Goal: Browse casually

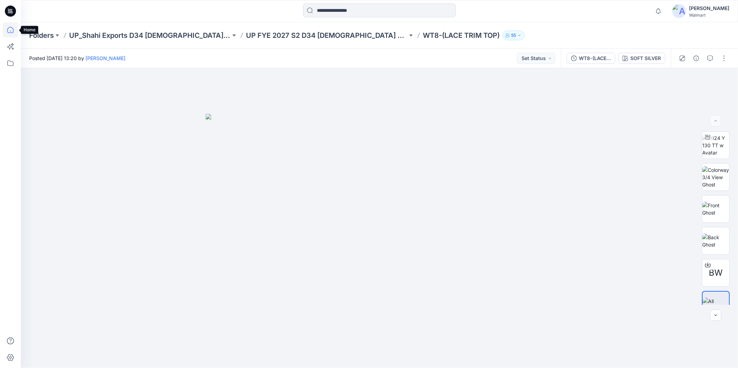
click at [10, 28] on icon at bounding box center [10, 29] width 15 height 15
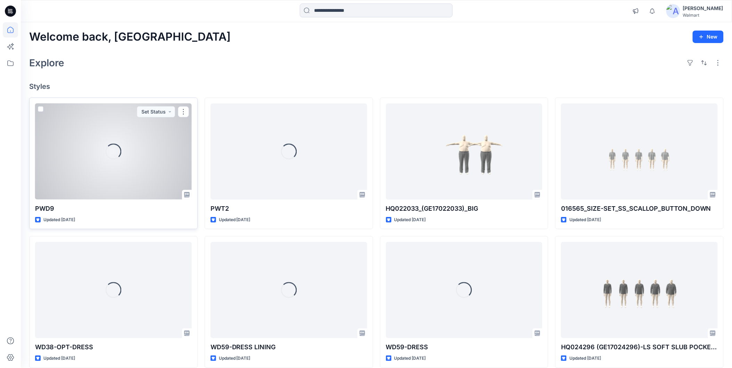
click at [90, 153] on div "Loading..." at bounding box center [113, 152] width 157 height 96
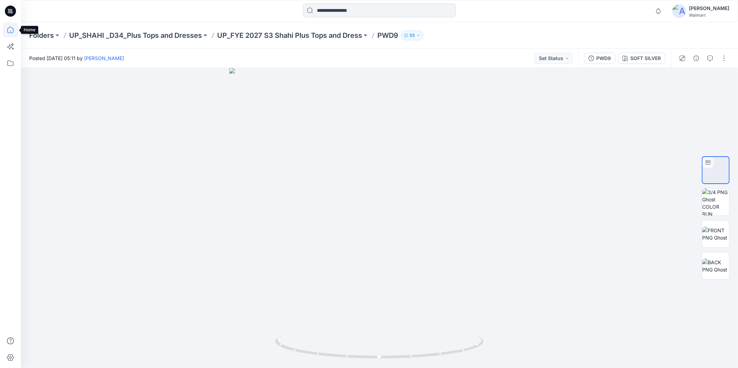
click at [12, 30] on icon at bounding box center [10, 29] width 15 height 15
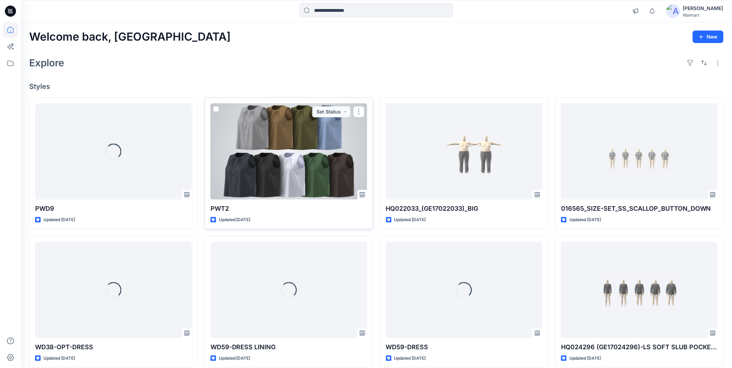
click at [302, 144] on div at bounding box center [289, 152] width 157 height 96
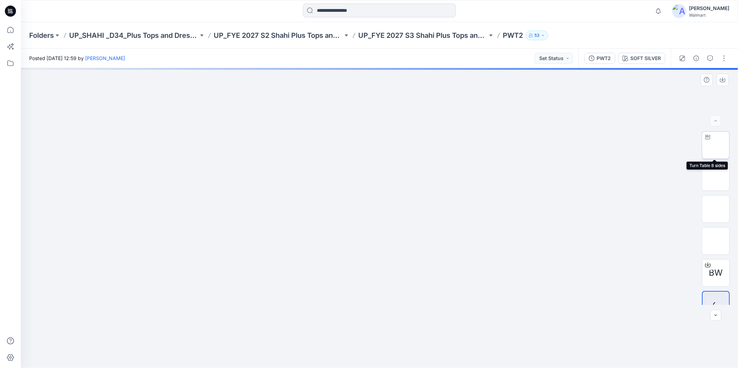
click at [713, 143] on img at bounding box center [716, 146] width 27 height 22
drag, startPoint x: 416, startPoint y: 357, endPoint x: 651, endPoint y: 319, distance: 238.4
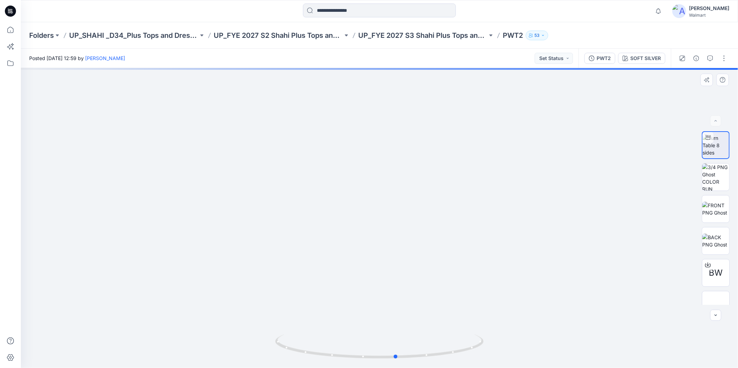
click at [644, 320] on div at bounding box center [379, 218] width 717 height 300
click at [9, 29] on icon at bounding box center [10, 29] width 15 height 15
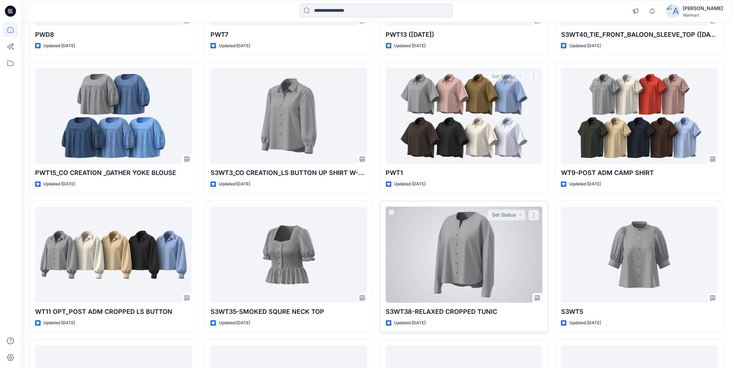
scroll to position [1353, 0]
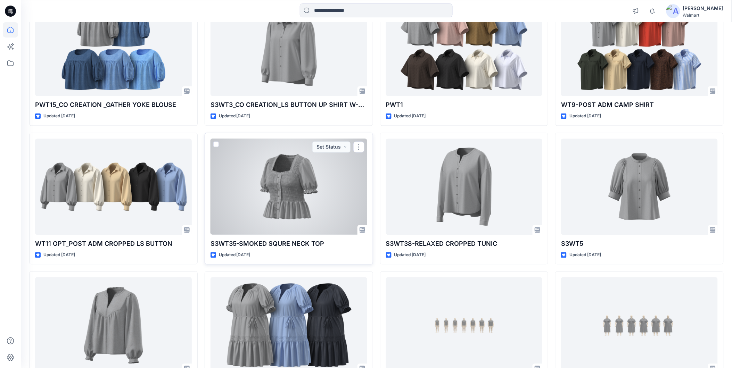
click at [311, 210] on div at bounding box center [289, 187] width 157 height 96
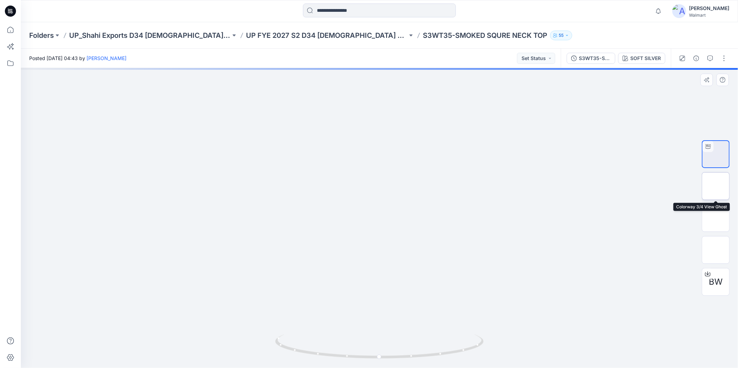
click at [716, 186] on img at bounding box center [716, 186] width 0 height 0
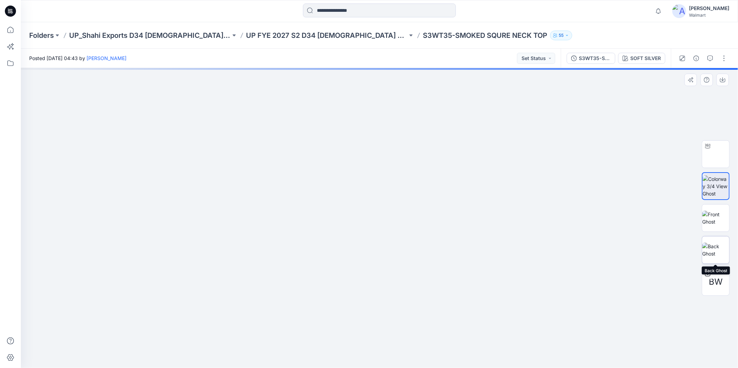
click at [715, 250] on img at bounding box center [716, 250] width 27 height 15
click at [9, 26] on icon at bounding box center [10, 29] width 15 height 15
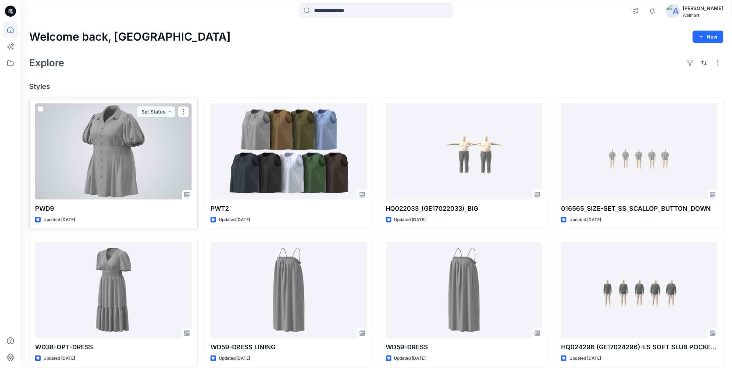
click at [53, 138] on div at bounding box center [113, 152] width 157 height 96
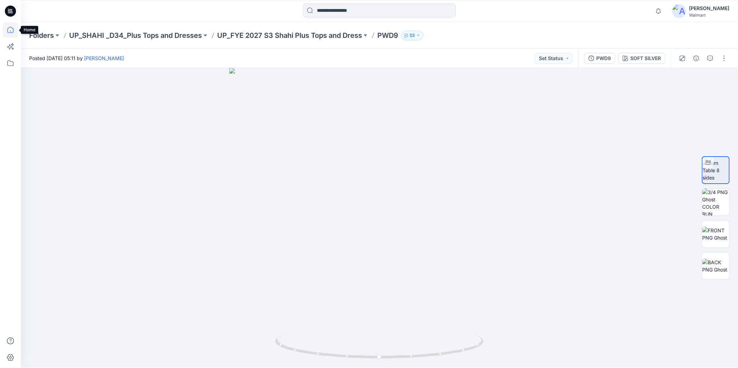
click at [6, 29] on icon at bounding box center [10, 29] width 15 height 15
